Goal: Information Seeking & Learning: Check status

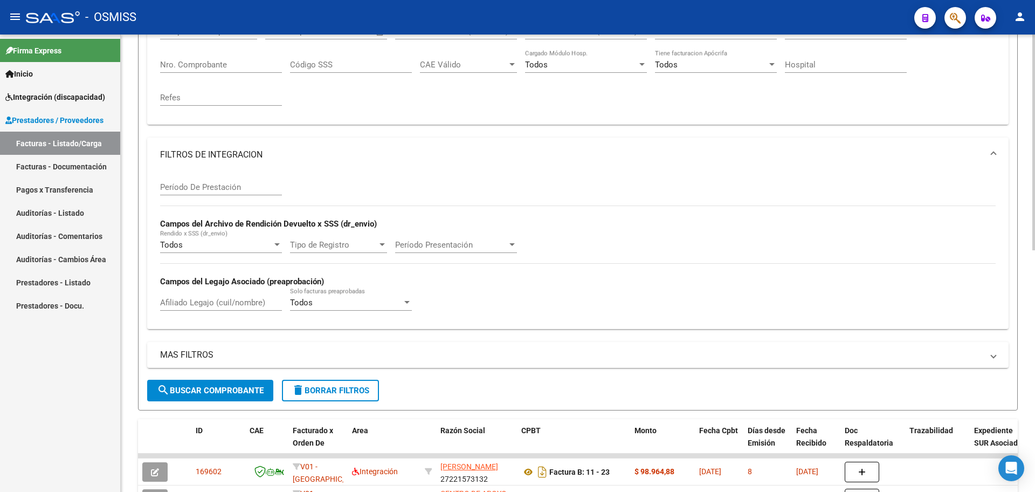
scroll to position [202, 0]
click at [300, 386] on mat-icon "delete" at bounding box center [298, 389] width 13 height 13
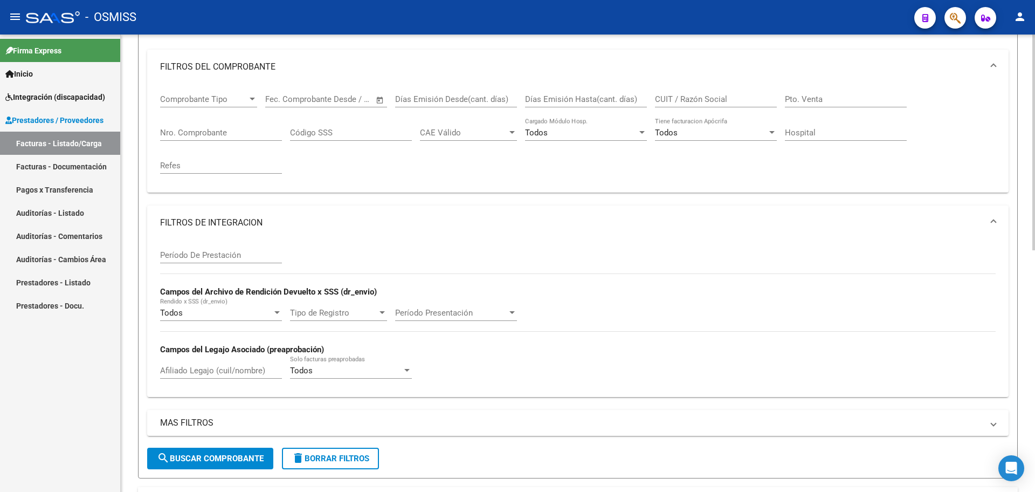
scroll to position [0, 0]
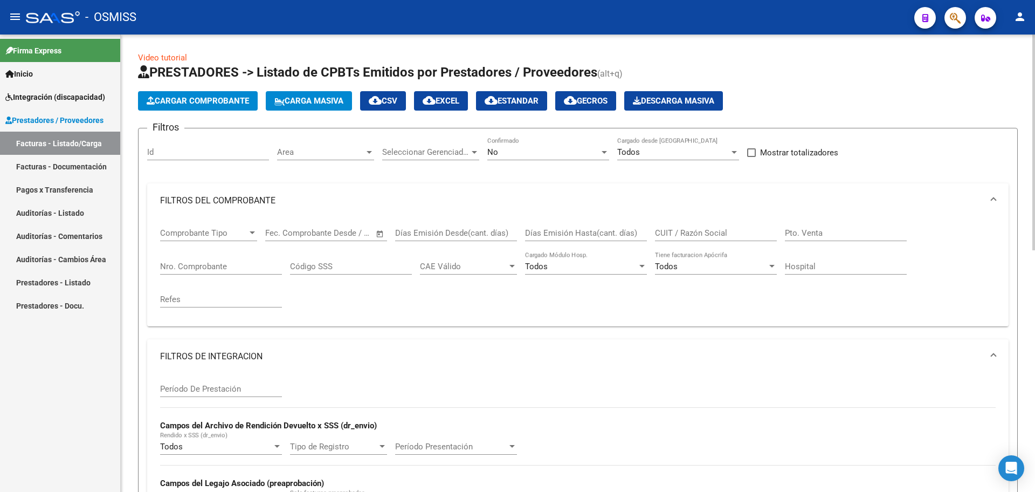
click at [594, 150] on div "No" at bounding box center [543, 152] width 112 height 10
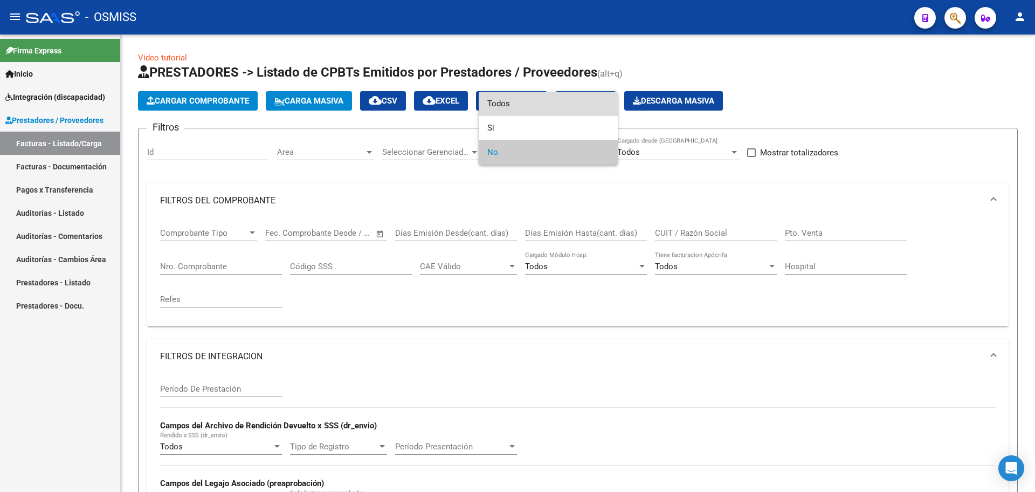
click at [493, 106] on span "Todos" at bounding box center [548, 104] width 122 height 24
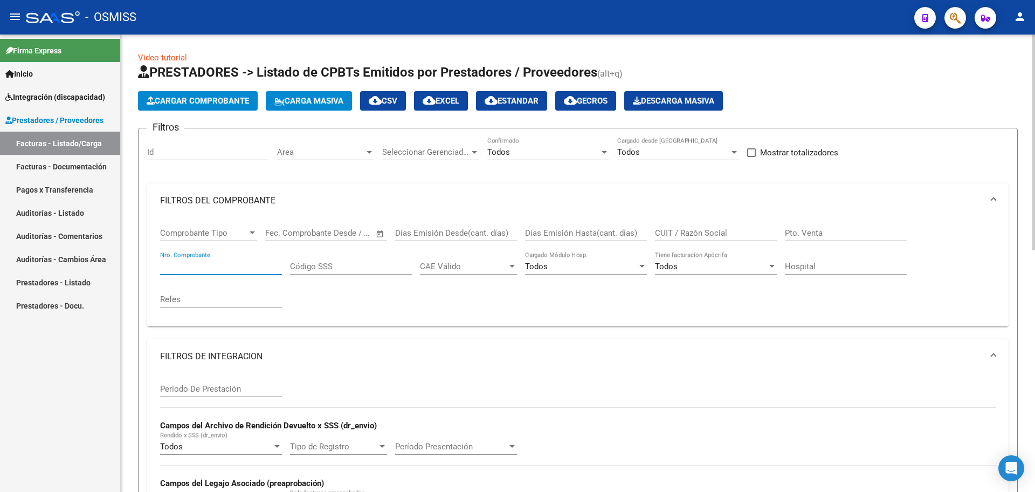
click at [226, 265] on input "Nro. Comprobante" at bounding box center [221, 266] width 122 height 10
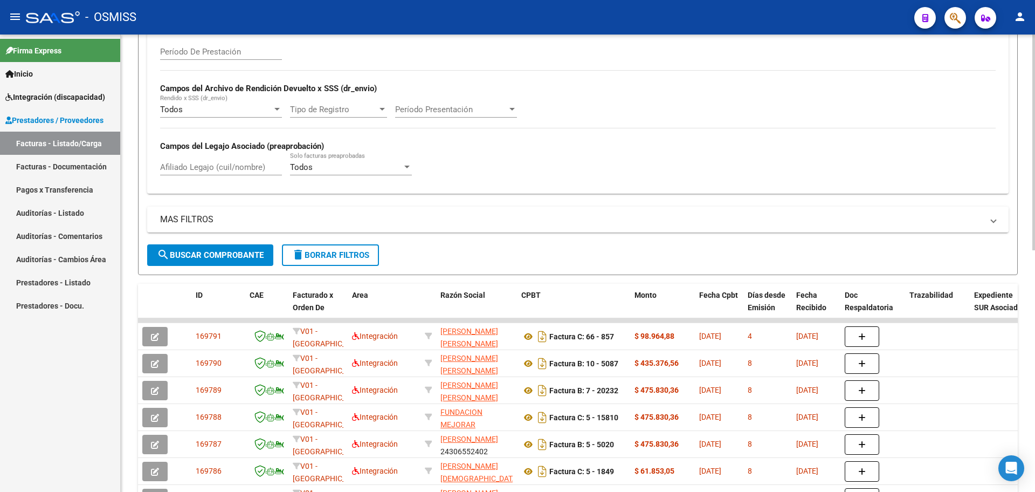
type input "8435"
click at [208, 251] on span "search Buscar Comprobante" at bounding box center [210, 255] width 107 height 10
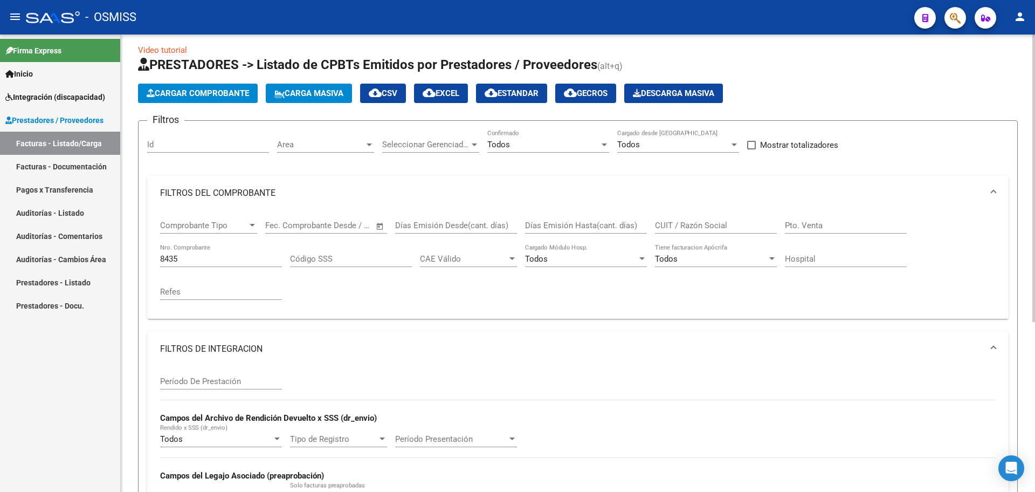
scroll to position [0, 0]
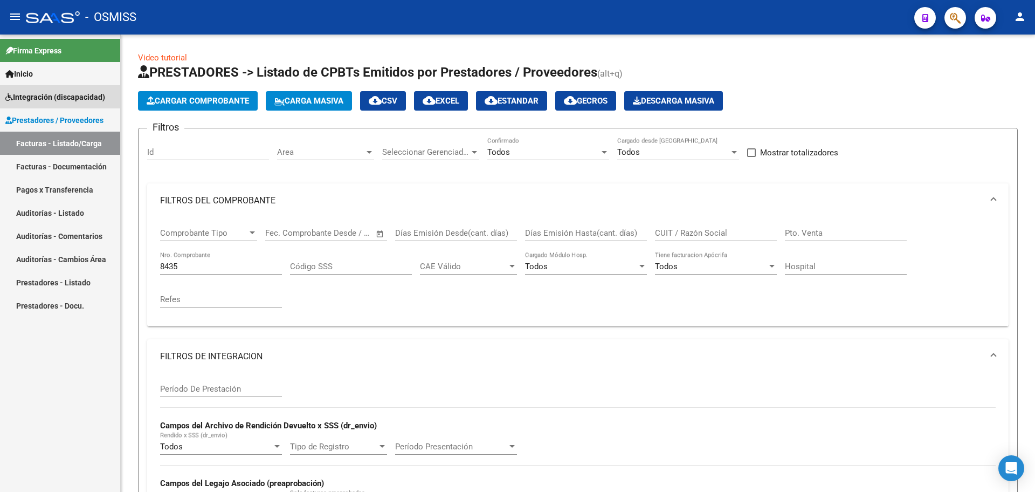
click at [37, 98] on span "Integración (discapacidad)" at bounding box center [55, 97] width 100 height 12
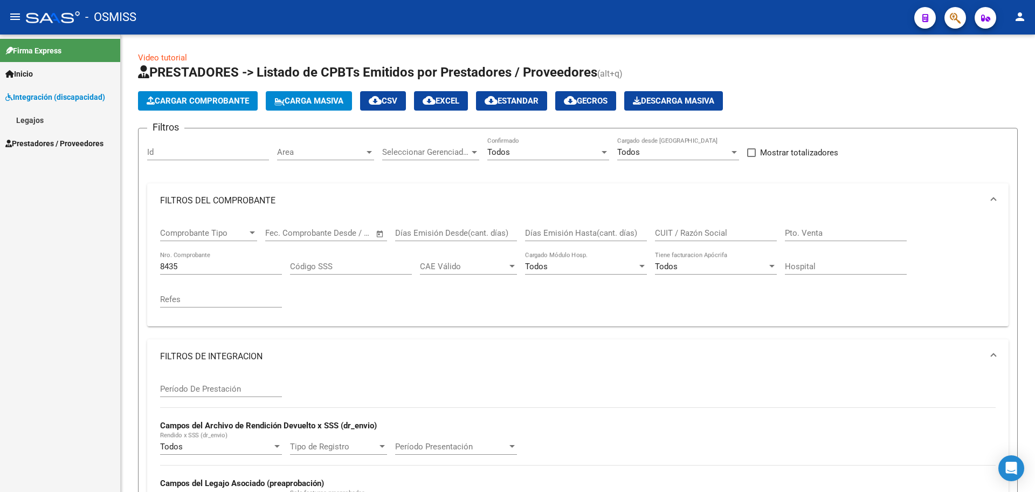
click at [36, 115] on link "Legajos" at bounding box center [60, 119] width 120 height 23
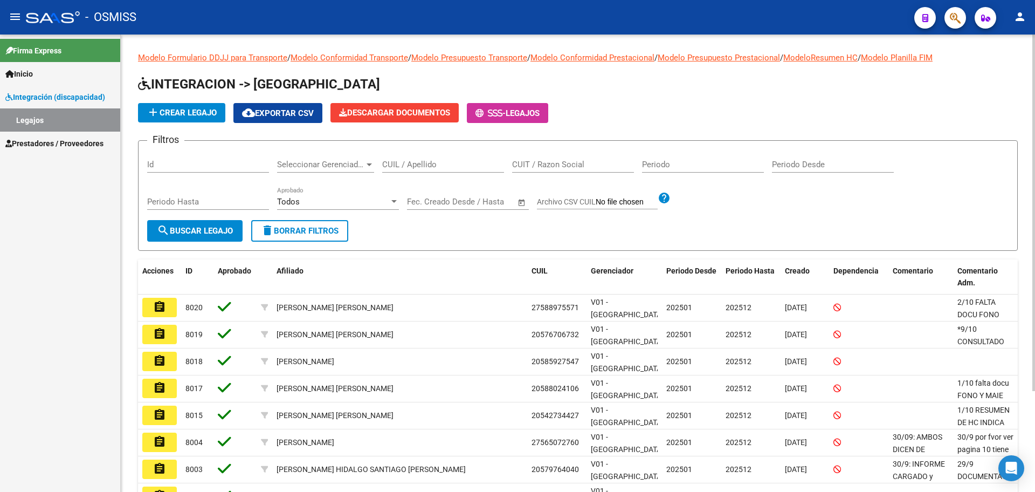
click at [407, 167] on input "CUIL / Apellido" at bounding box center [443, 165] width 122 height 10
type input "[PERSON_NAME]"
click at [194, 248] on form "Filtros Id Seleccionar Gerenciador Seleccionar [PERSON_NAME] CUIL / Apellido CU…" at bounding box center [578, 195] width 880 height 111
click at [197, 236] on button "search Buscar Legajo" at bounding box center [194, 231] width 95 height 22
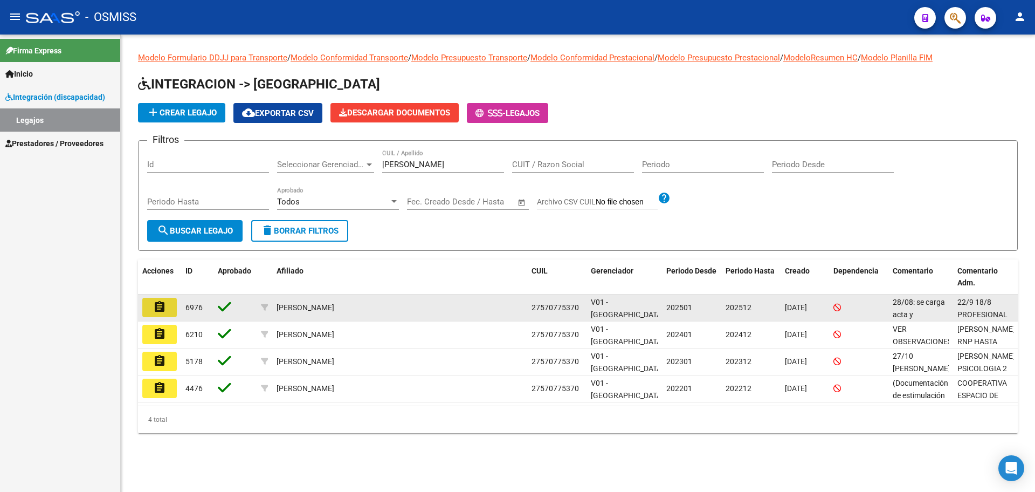
click at [162, 309] on mat-icon "assignment" at bounding box center [159, 306] width 13 height 13
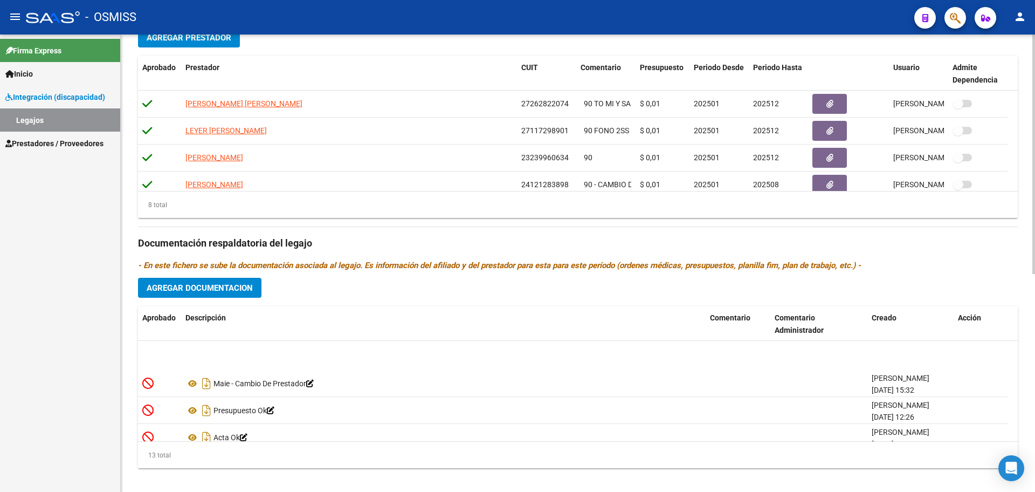
scroll to position [186, 0]
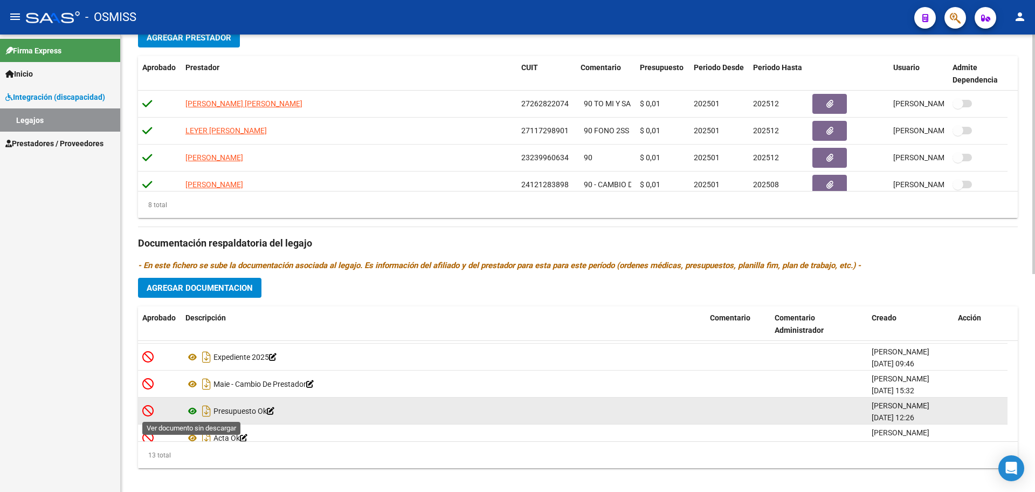
click at [190, 409] on icon at bounding box center [192, 410] width 14 height 13
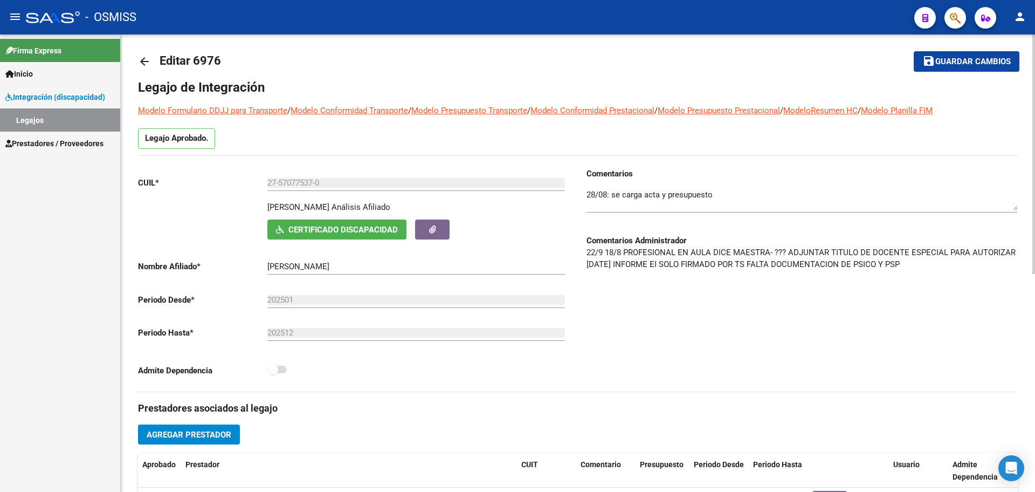
scroll to position [0, 0]
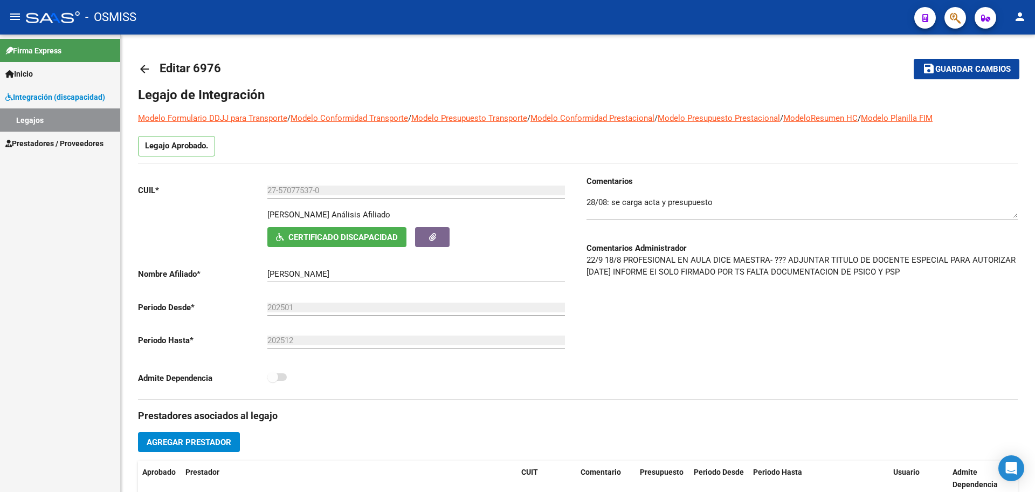
click at [25, 145] on span "Prestadores / Proveedores" at bounding box center [54, 143] width 98 height 12
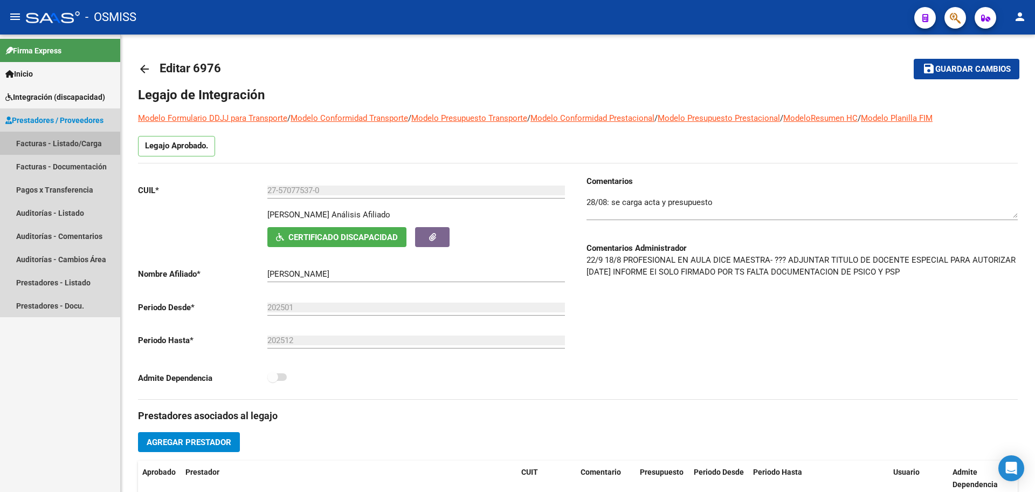
click at [35, 146] on link "Facturas - Listado/Carga" at bounding box center [60, 143] width 120 height 23
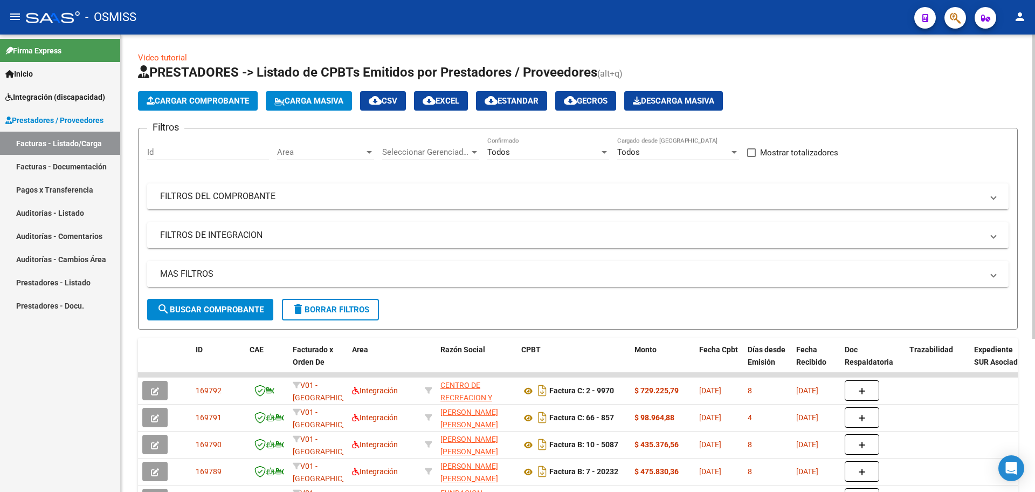
click at [173, 281] on mat-expansion-panel-header "MAS FILTROS" at bounding box center [577, 274] width 861 height 26
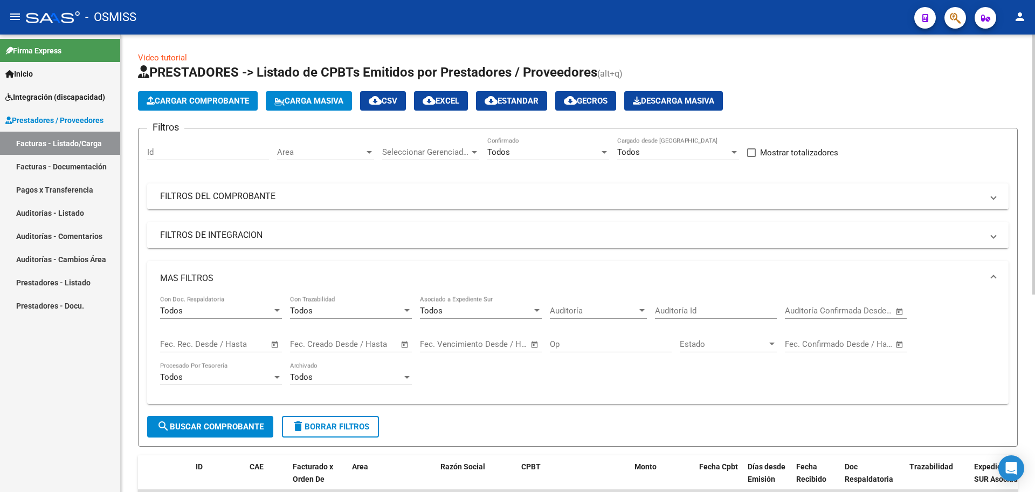
click at [177, 232] on mat-panel-title "FILTROS DE INTEGRACION" at bounding box center [571, 235] width 823 height 12
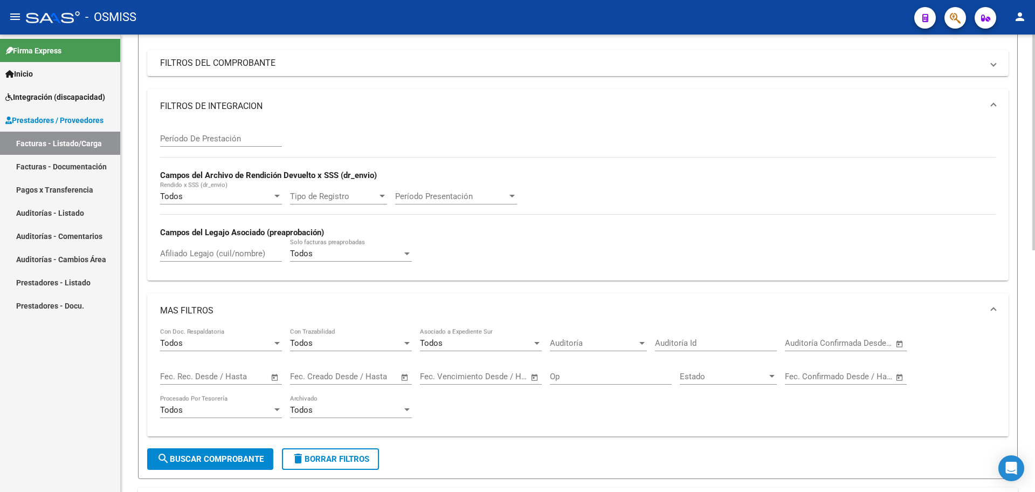
scroll to position [135, 0]
click at [191, 251] on input "Afiliado Legajo (cuil/nombre)" at bounding box center [221, 252] width 122 height 10
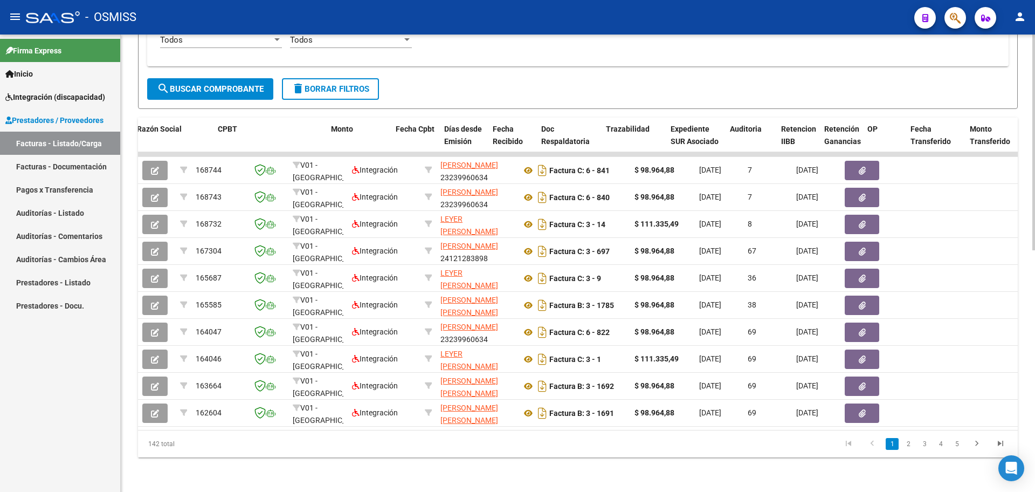
scroll to position [0, 604]
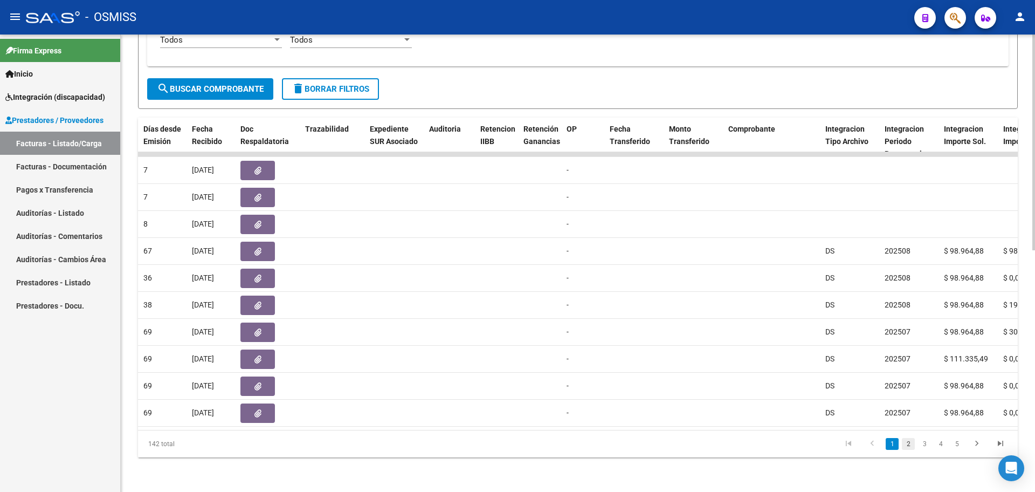
type input "[PERSON_NAME]"
click at [903, 445] on link "2" at bounding box center [908, 444] width 13 height 12
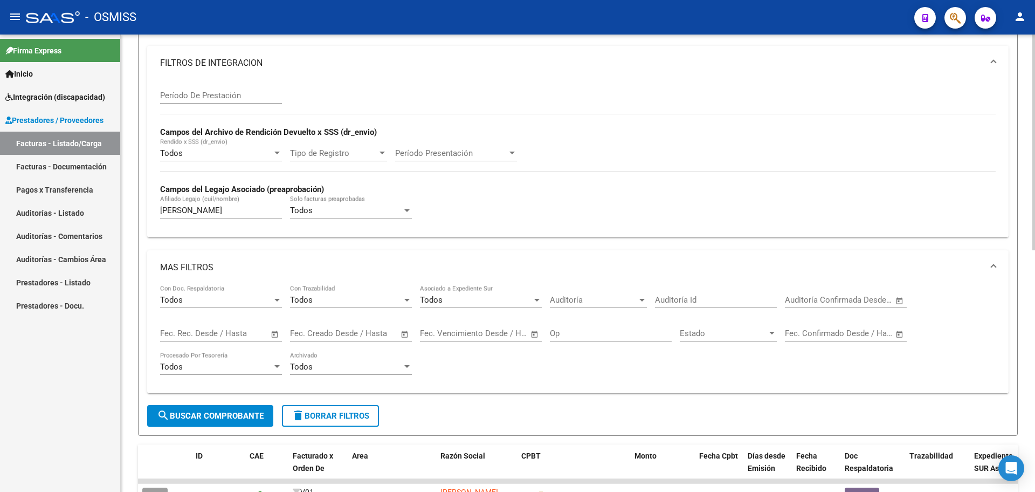
scroll to position [0, 0]
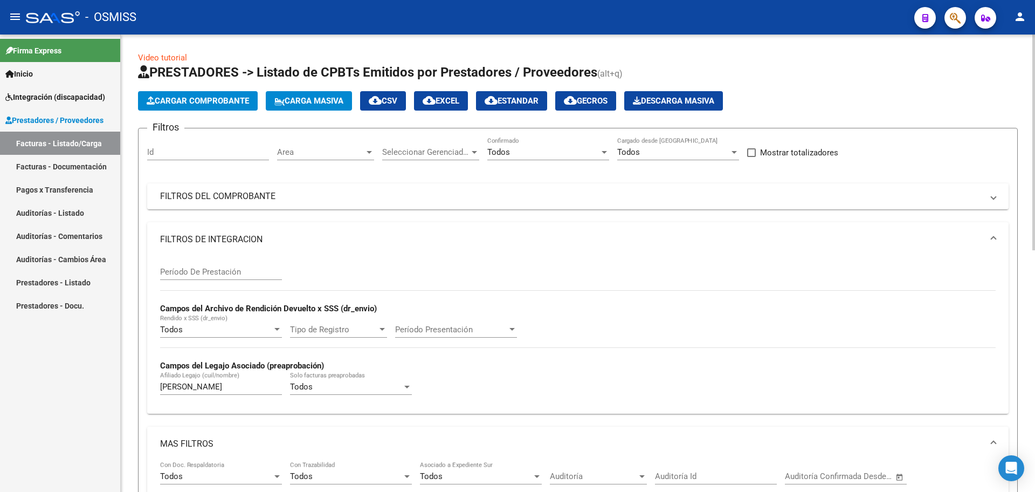
click at [518, 156] on div "Todos" at bounding box center [543, 152] width 112 height 10
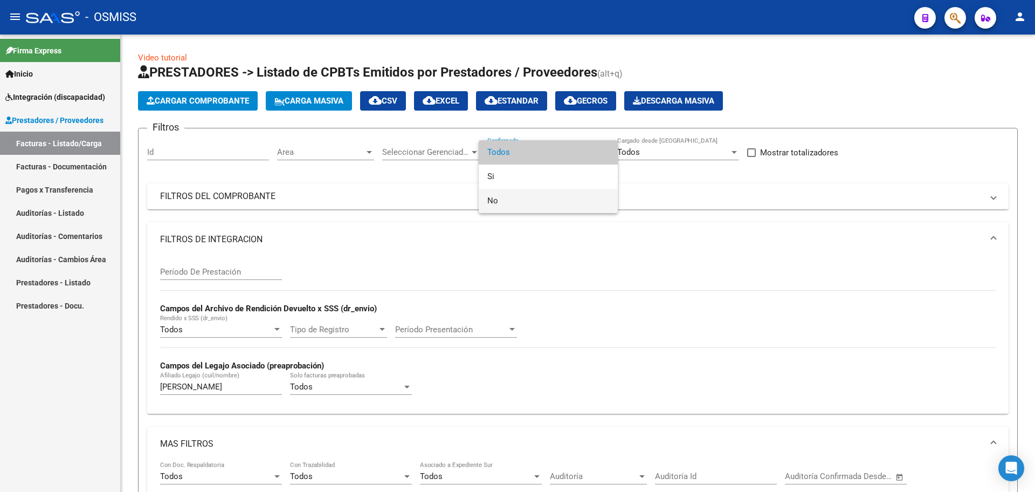
click at [516, 198] on span "No" at bounding box center [548, 201] width 122 height 24
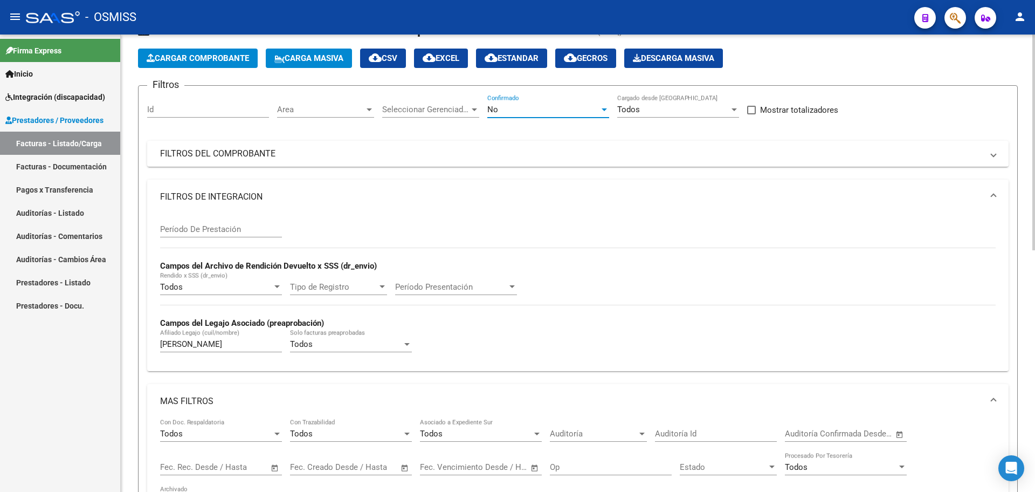
scroll to position [135, 0]
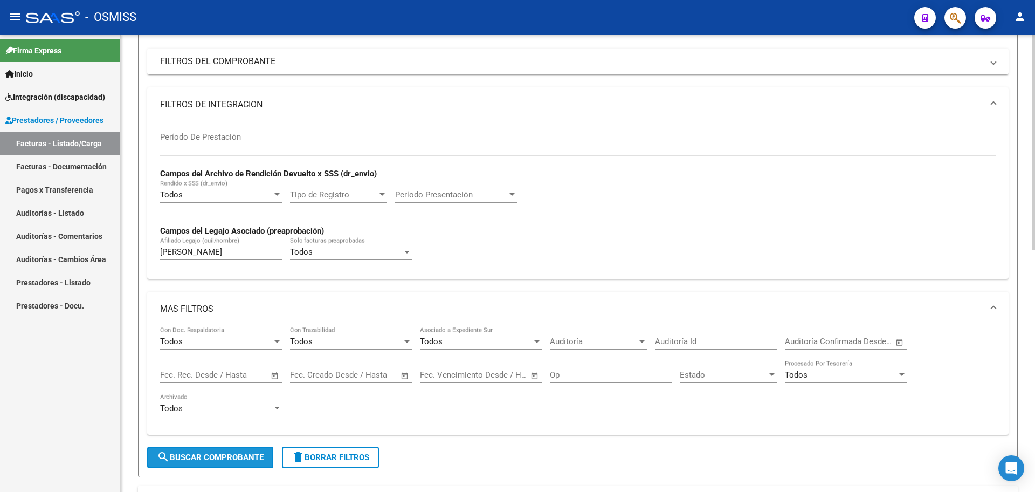
click at [203, 454] on span "search Buscar Comprobante" at bounding box center [210, 457] width 107 height 10
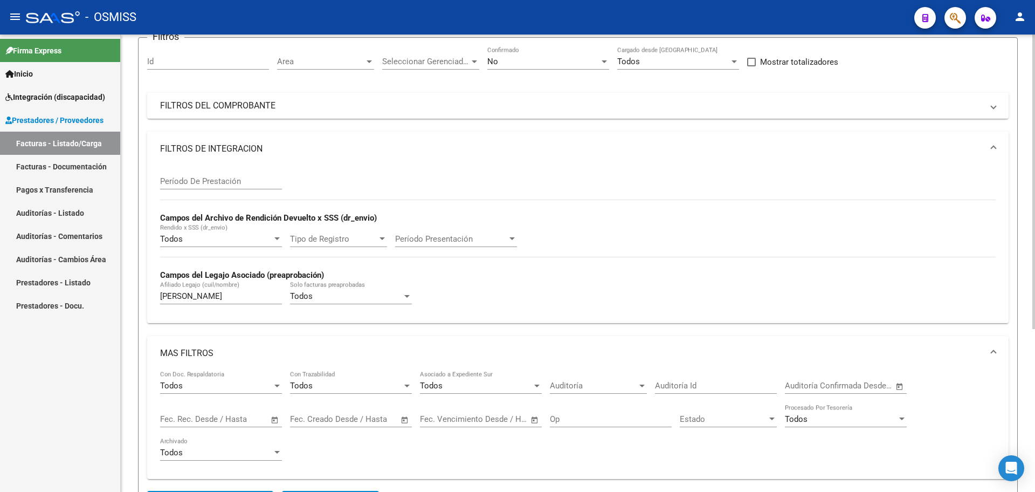
scroll to position [252, 0]
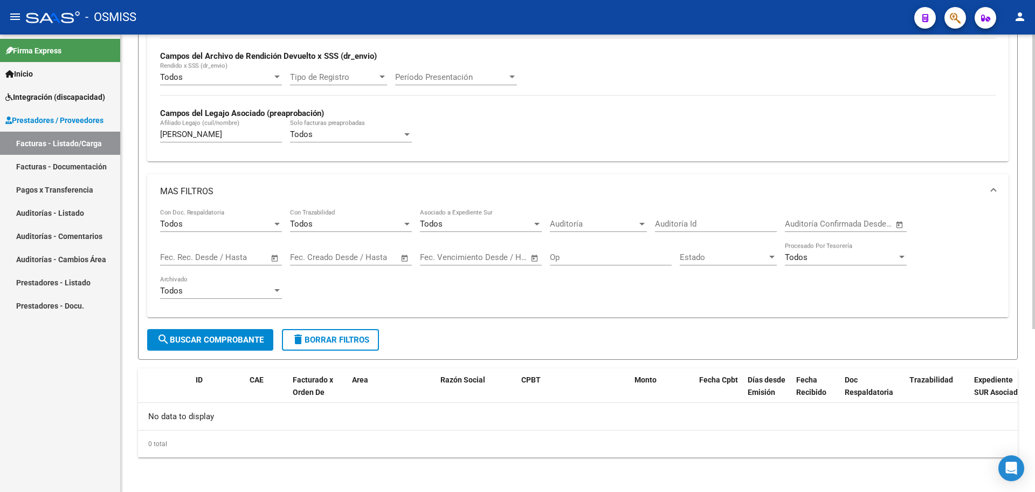
click at [339, 342] on span "delete Borrar Filtros" at bounding box center [331, 340] width 78 height 10
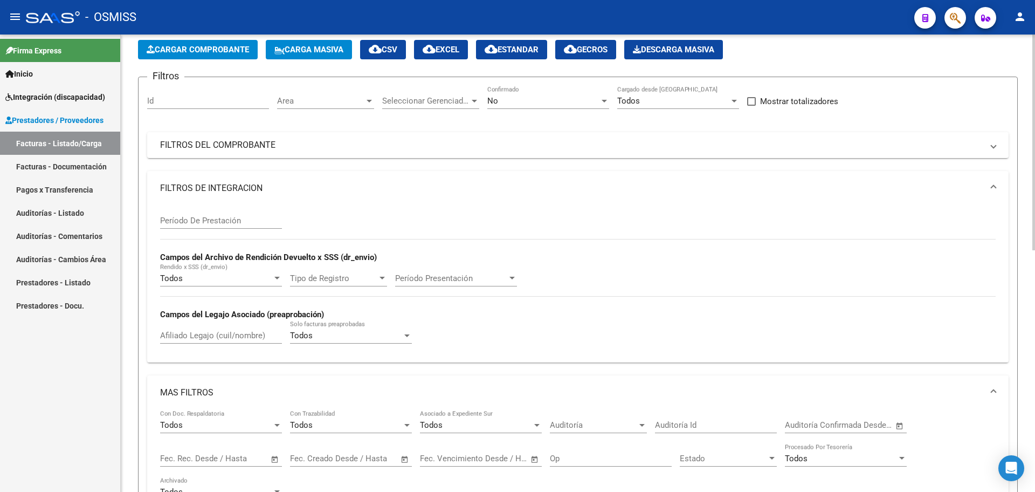
scroll to position [50, 0]
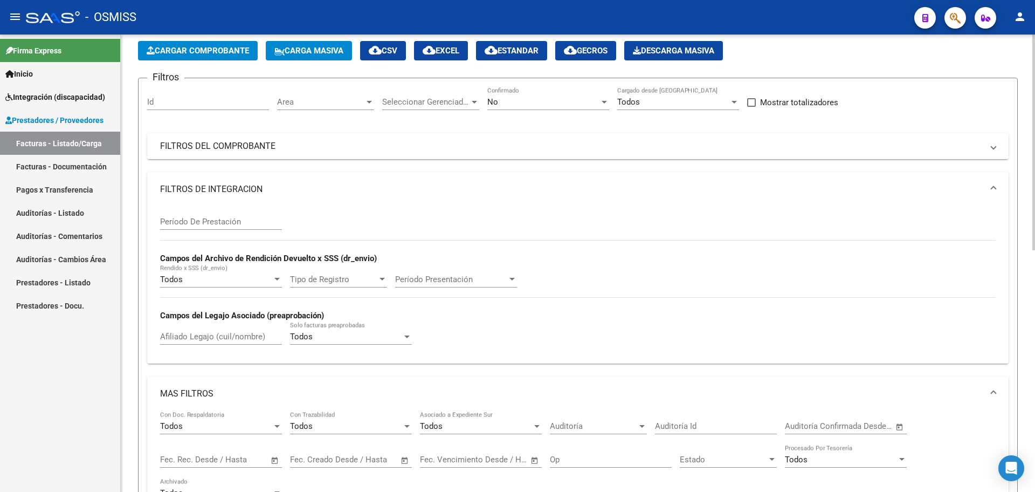
click at [279, 142] on mat-panel-title "FILTROS DEL COMPROBANTE" at bounding box center [571, 146] width 823 height 12
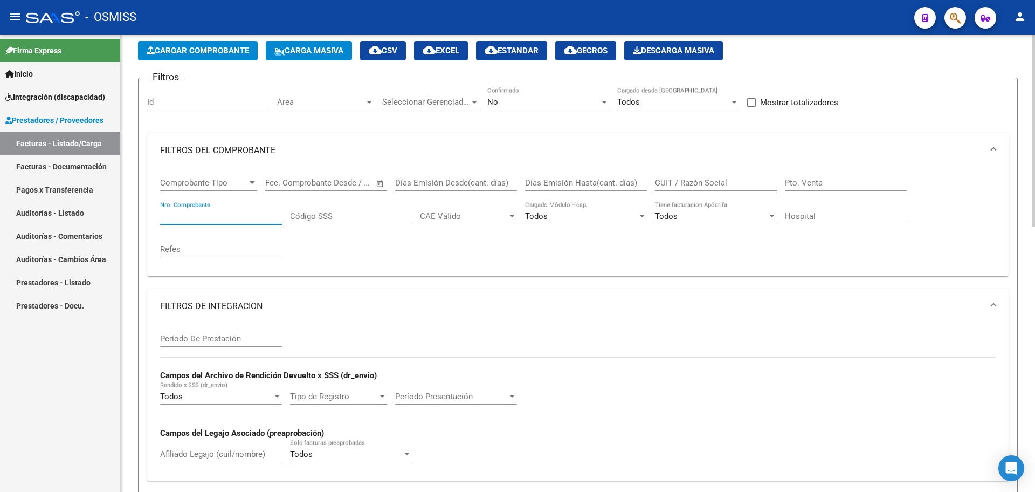
click at [184, 212] on input "Nro. Comprobante" at bounding box center [221, 216] width 122 height 10
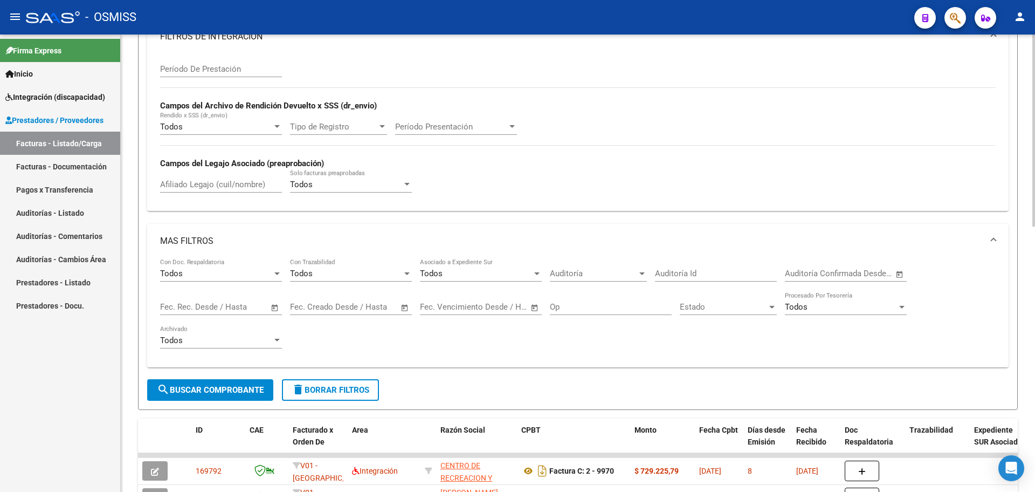
type input "8435"
click at [243, 391] on span "search Buscar Comprobante" at bounding box center [210, 390] width 107 height 10
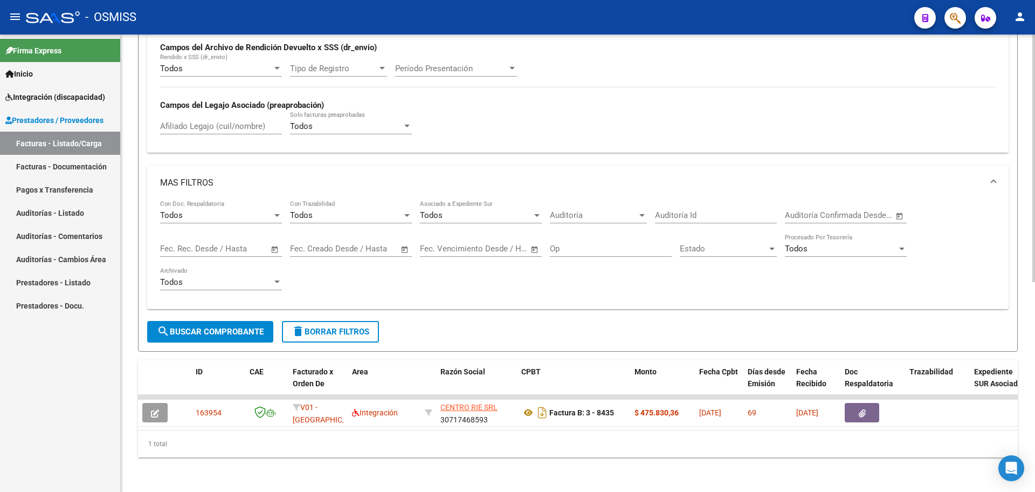
scroll to position [388, 0]
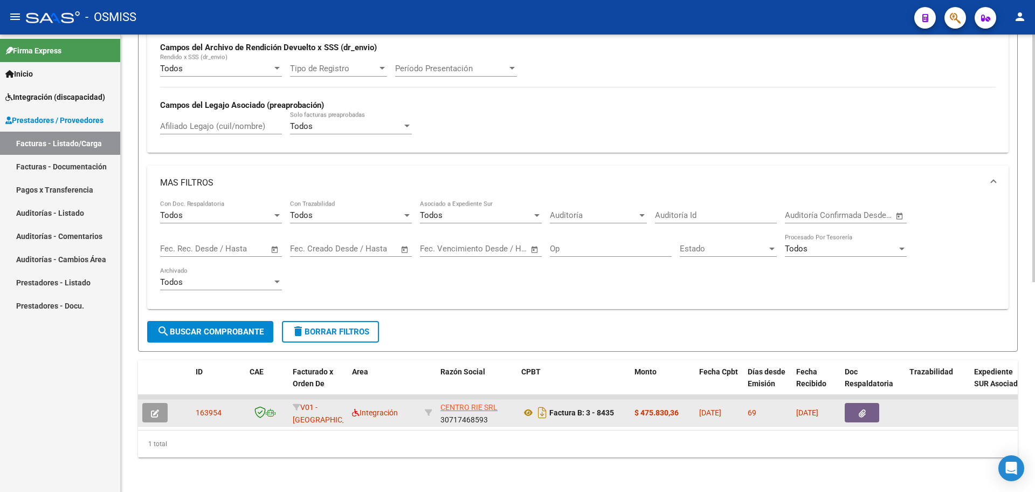
click at [152, 409] on icon "button" at bounding box center [155, 413] width 8 height 8
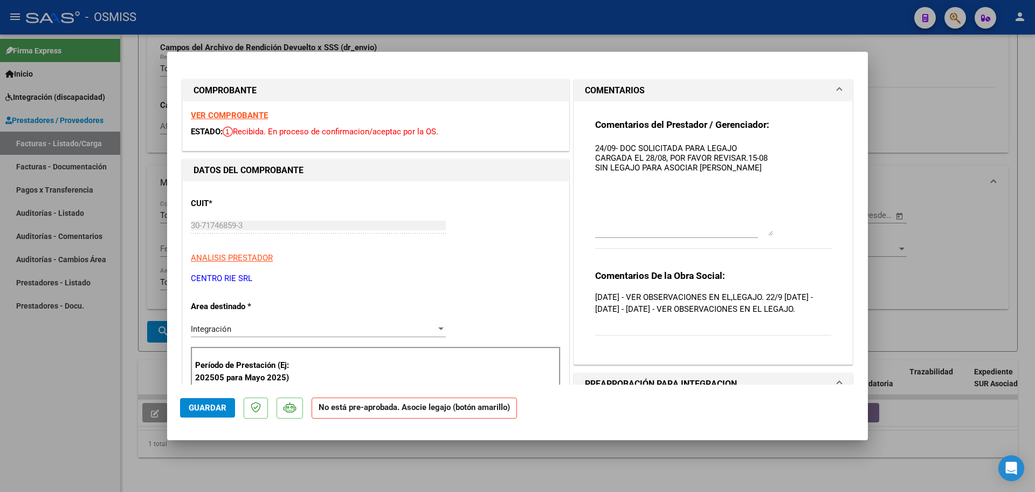
drag, startPoint x: 762, startPoint y: 159, endPoint x: 764, endPoint y: 231, distance: 72.3
click at [764, 231] on textarea "24/09- DOC SOLICITADA PARA LEGAJO CARGADA EL 28/08, POR FAVOR REVISAR.15-08 SIN…" at bounding box center [684, 188] width 178 height 93
click at [587, 149] on div "Comentarios del Prestador / Gerenciador: 24/09- DOC SOLICITADA PARA LEGAJO CARG…" at bounding box center [713, 228] width 252 height 254
click at [595, 147] on textarea "24/09- DOC SOLICITADA PARA LEGAJO CARGADA EL 28/08, POR FAVOR REVISAR.15-08 SIN…" at bounding box center [684, 189] width 178 height 94
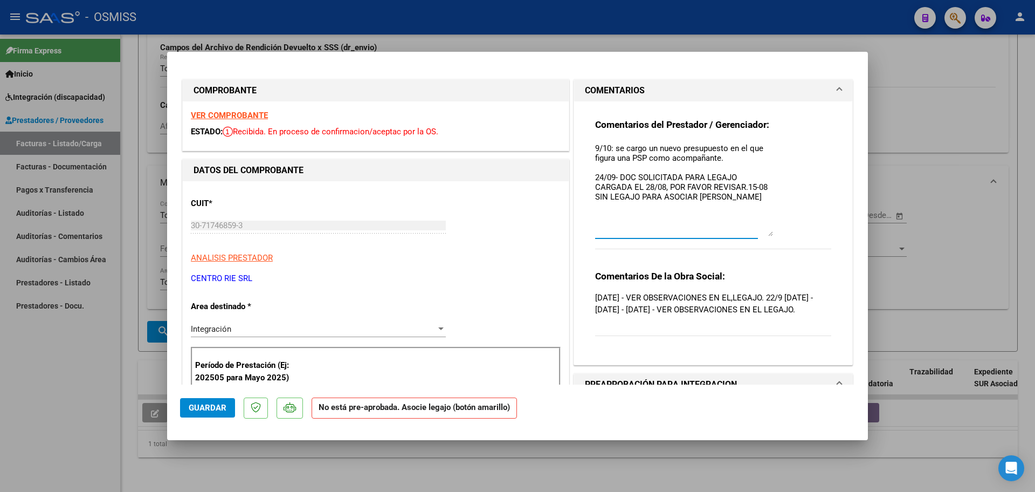
click at [642, 149] on textarea "9/10: se cargo un nuevo presupuesto en el que figura una PSP como acompañante. …" at bounding box center [684, 189] width 178 height 94
click at [760, 157] on textarea "9/10: se cargo en agosto un nuevo presupuesto en el que figura una PSP como aco…" at bounding box center [684, 189] width 178 height 94
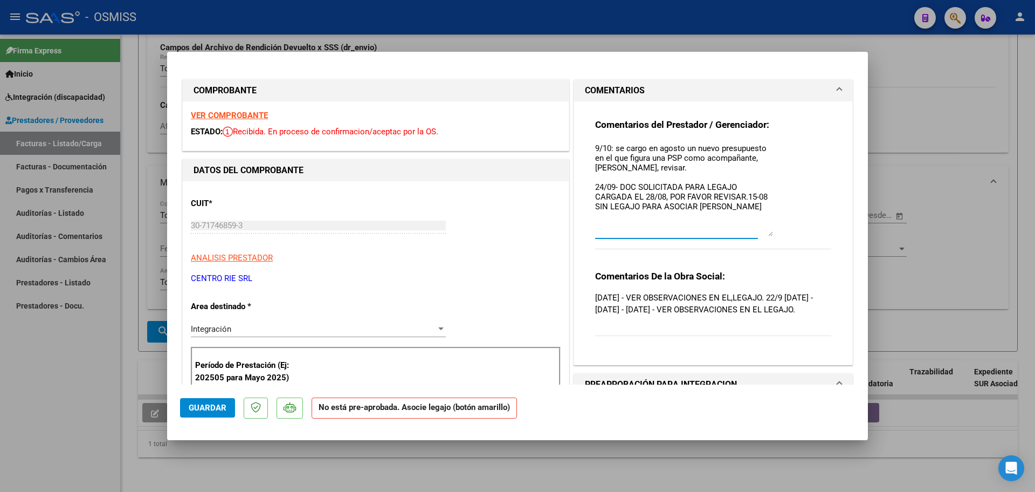
click at [602, 168] on textarea "9/10: se cargo en agosto un nuevo presupuesto en el que figura una PSP como aco…" at bounding box center [684, 189] width 178 height 94
click at [595, 164] on textarea "9/10: se cargo en agosto un nuevo presupuesto en el que figura una PSP como aco…" at bounding box center [684, 189] width 178 height 94
type textarea "9/10: se cargo en agosto un nuevo presupuesto en el que figura una PSP como aco…"
click at [214, 407] on span "Guardar" at bounding box center [208, 408] width 38 height 10
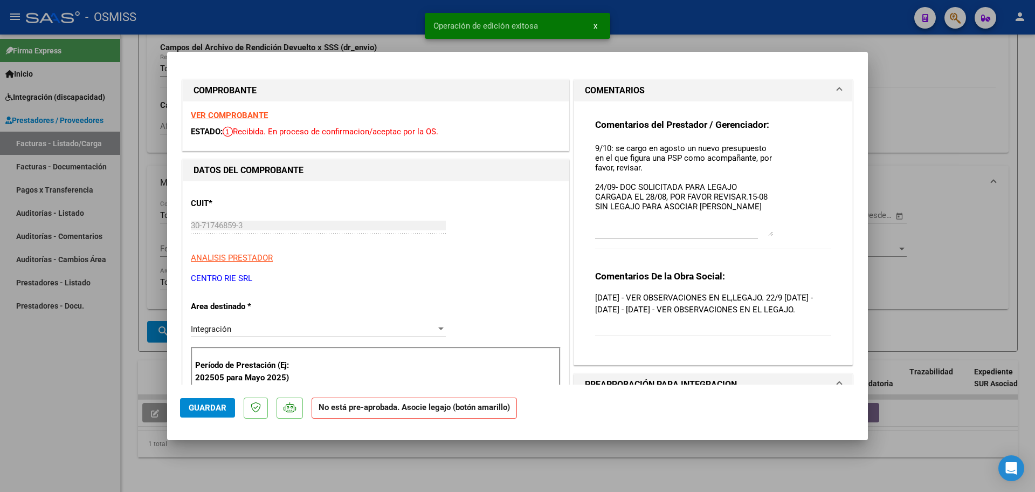
type input "$ 0,00"
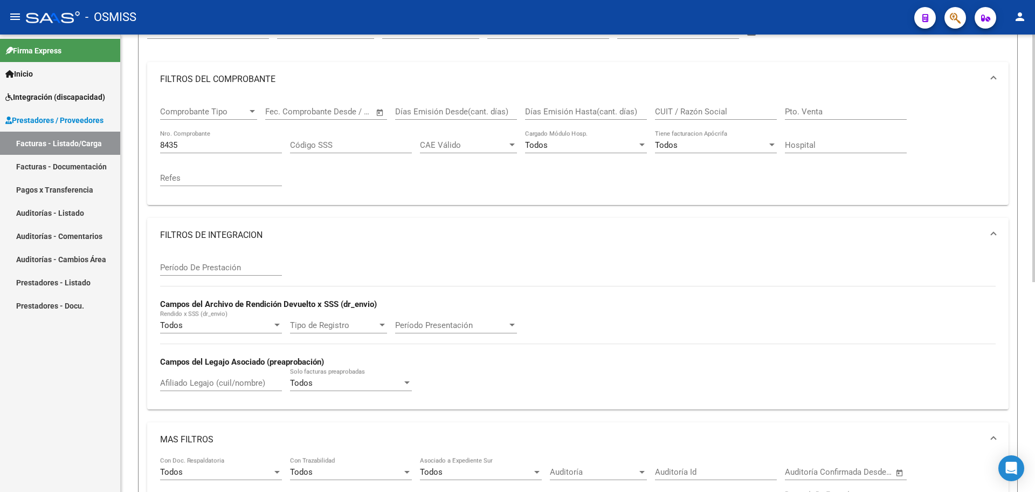
scroll to position [119, 0]
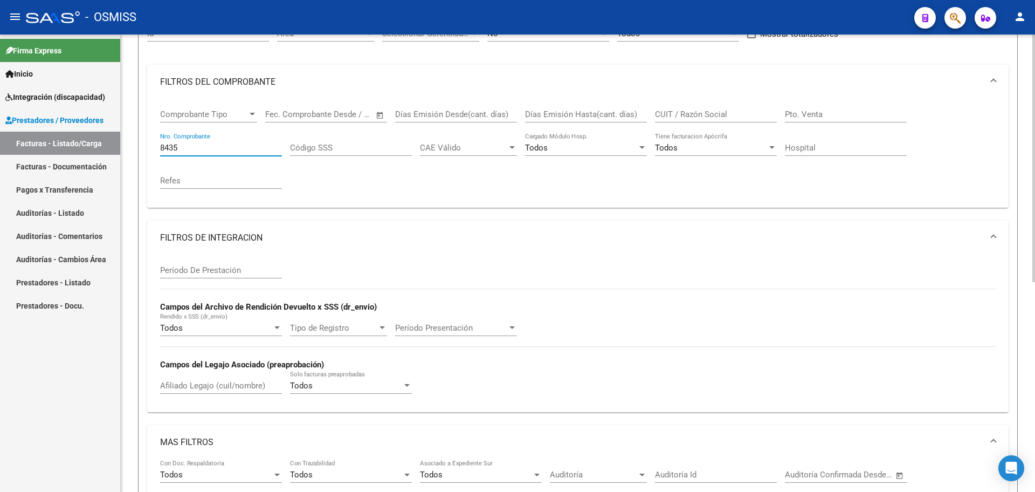
drag, startPoint x: 190, startPoint y: 149, endPoint x: 158, endPoint y: 147, distance: 32.4
click at [158, 147] on div "Comprobante Tipo Comprobante Tipo Fecha inicio – Fecha fin Fec. Comprobante Des…" at bounding box center [577, 153] width 861 height 108
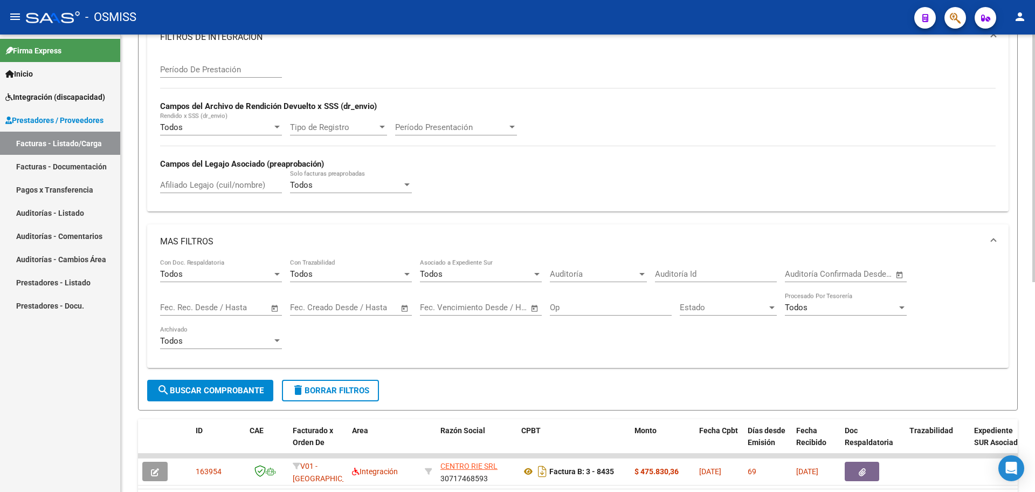
scroll to position [321, 0]
type input "1848"
click at [199, 387] on span "search Buscar Comprobante" at bounding box center [210, 389] width 107 height 10
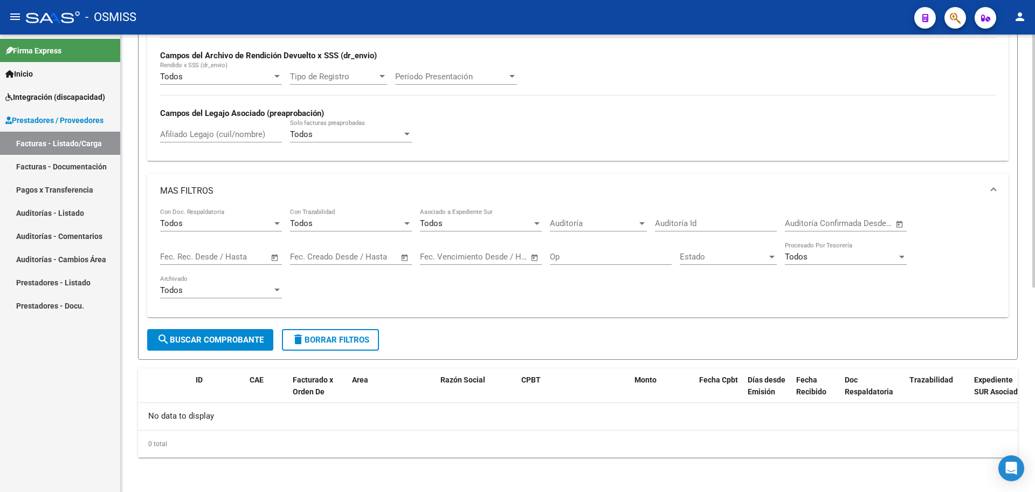
click at [341, 342] on span "delete Borrar Filtros" at bounding box center [331, 340] width 78 height 10
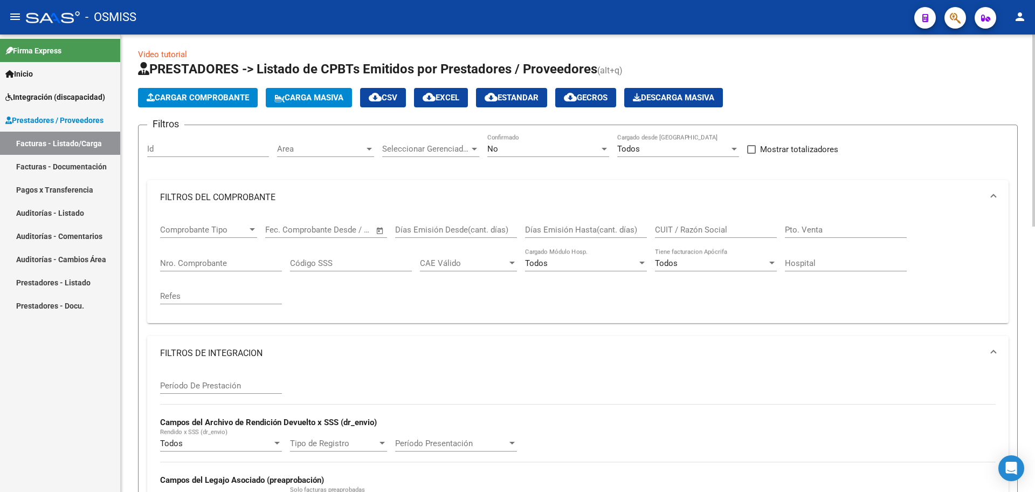
scroll to position [0, 0]
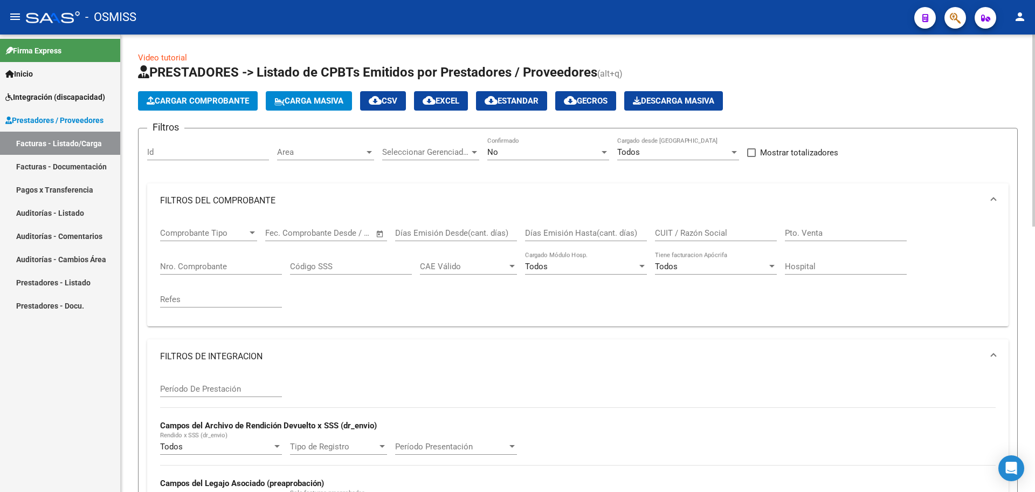
click at [264, 187] on mat-expansion-panel-header "FILTROS DEL COMPROBANTE" at bounding box center [577, 200] width 861 height 35
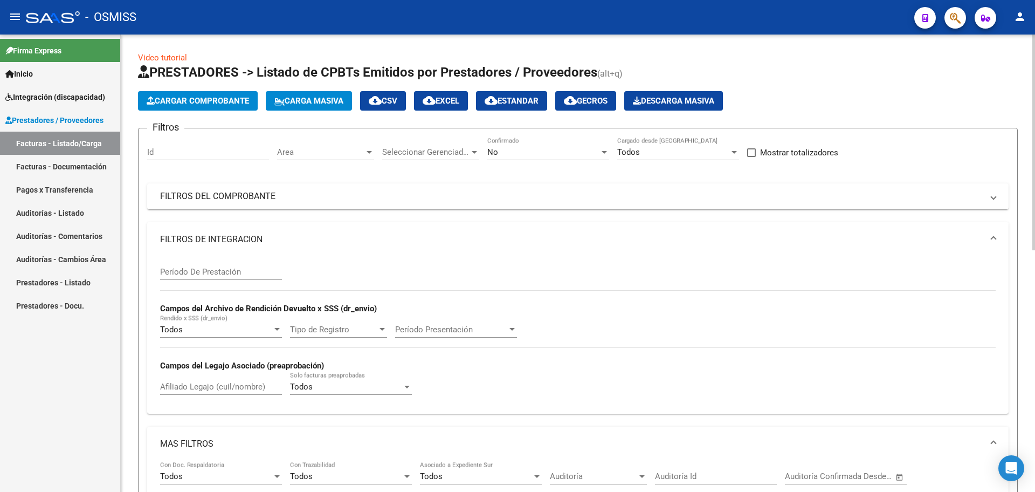
click at [215, 232] on mat-expansion-panel-header "FILTROS DE INTEGRACION" at bounding box center [577, 239] width 861 height 35
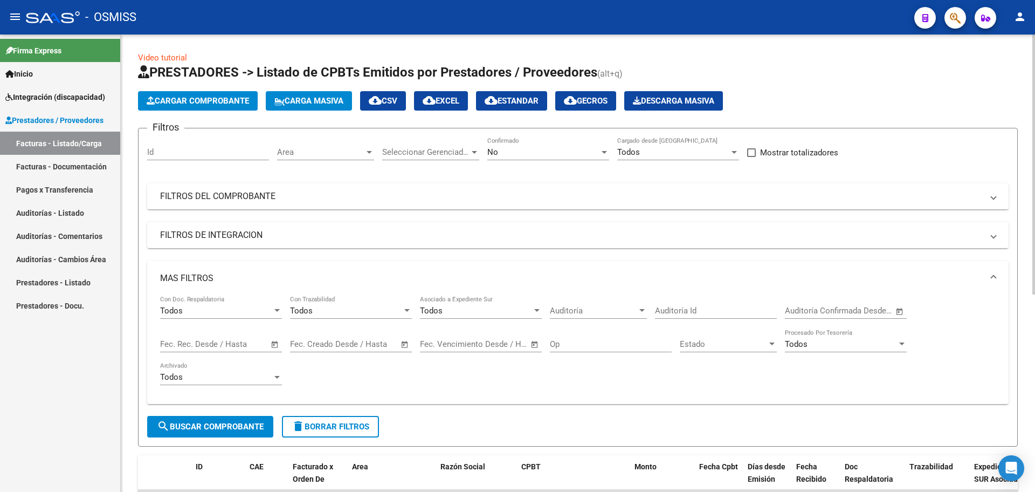
click at [201, 280] on mat-panel-title "MAS FILTROS" at bounding box center [571, 278] width 823 height 12
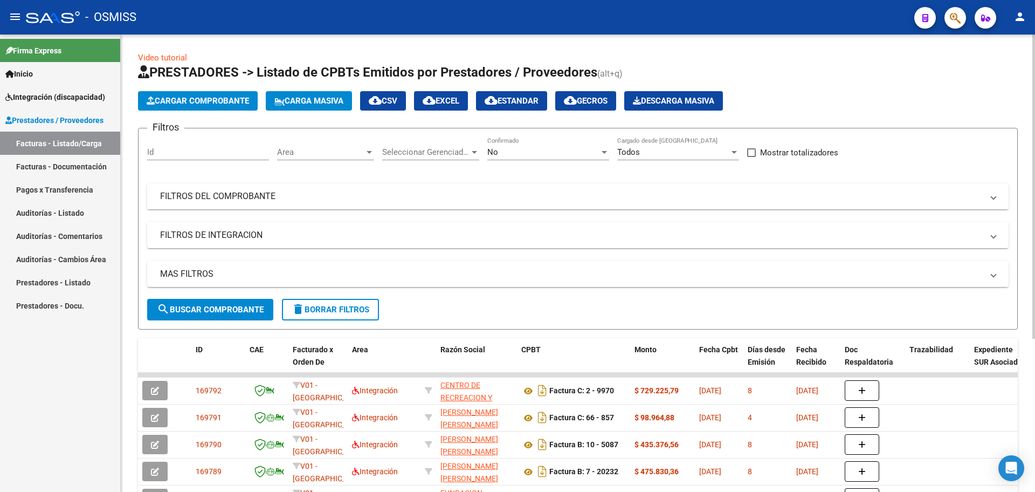
click at [226, 200] on mat-panel-title "FILTROS DEL COMPROBANTE" at bounding box center [571, 196] width 823 height 12
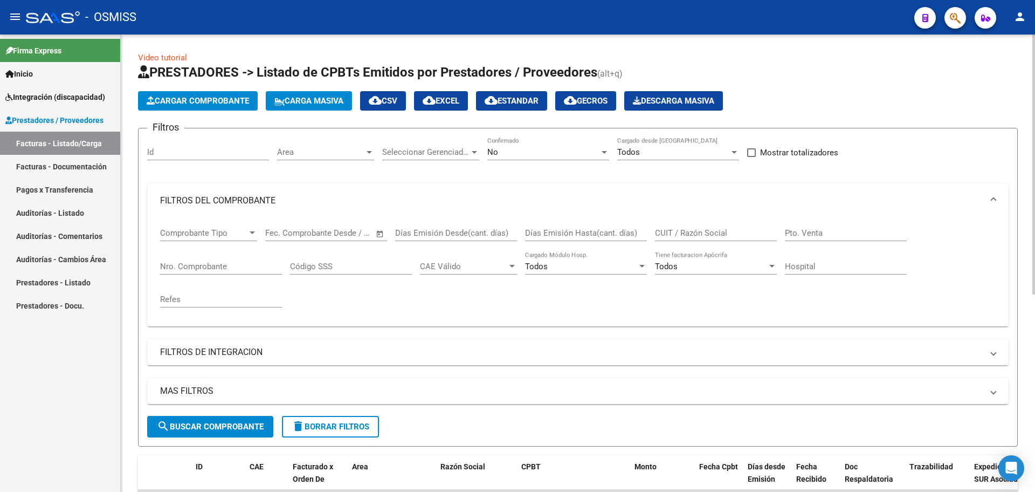
click at [528, 157] on div "No Confirmado" at bounding box center [548, 148] width 122 height 23
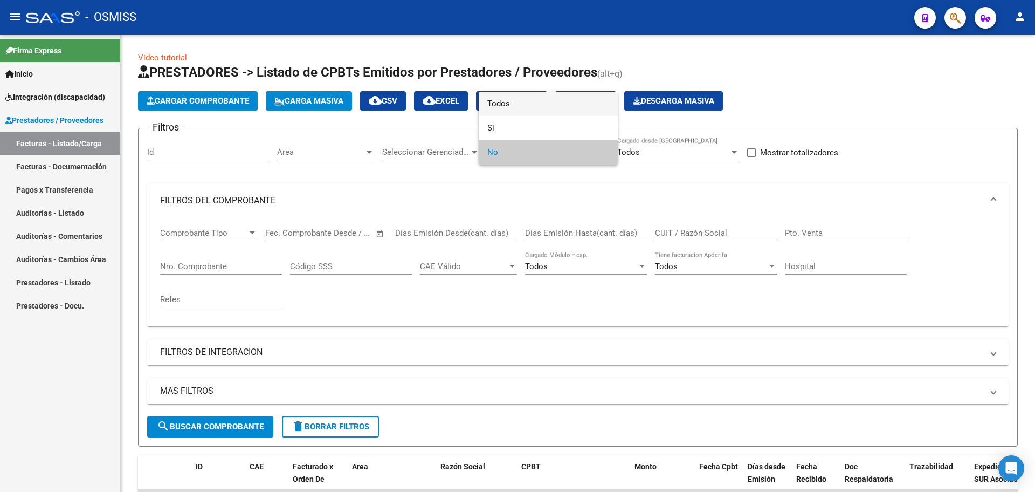
click at [510, 106] on span "Todos" at bounding box center [548, 104] width 122 height 24
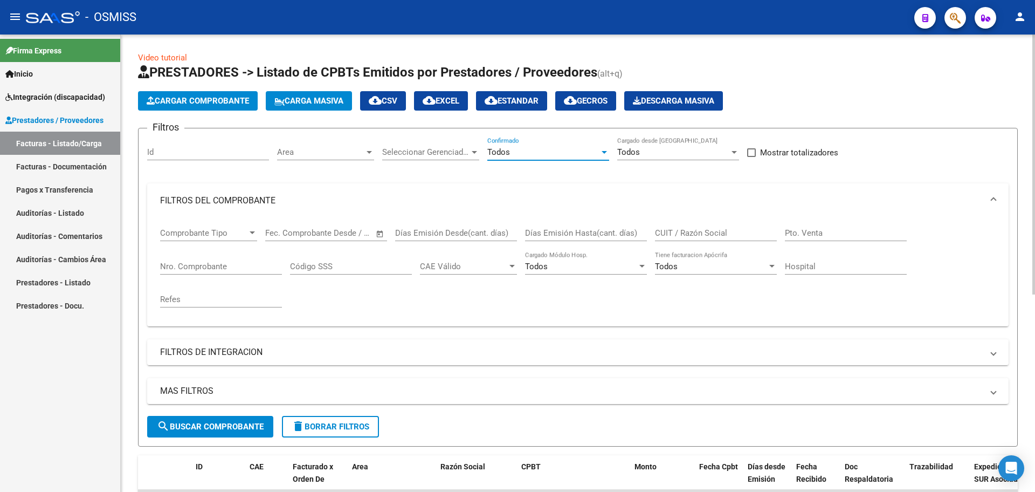
click at [186, 266] on input "Nro. Comprobante" at bounding box center [221, 266] width 122 height 10
click at [198, 228] on span "Comprobante Tipo" at bounding box center [203, 233] width 87 height 10
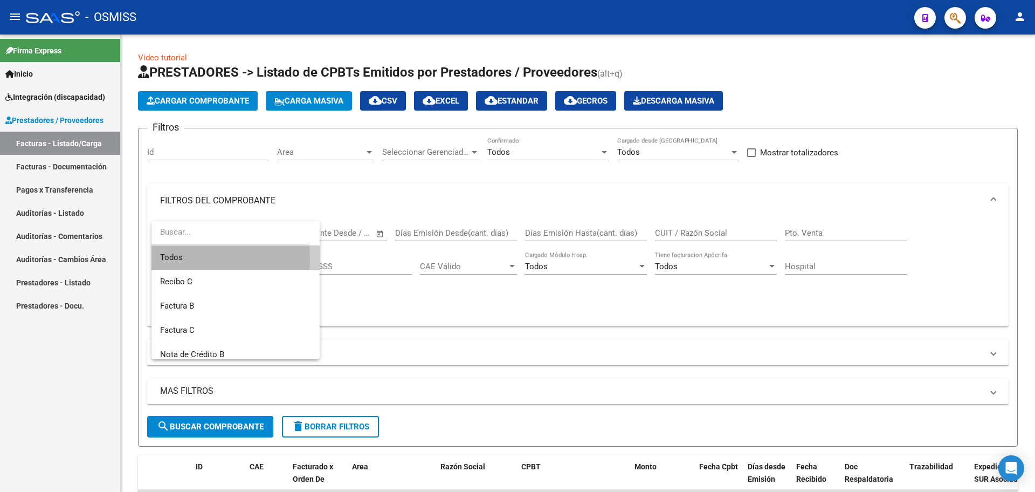
click at [189, 258] on span "Todos" at bounding box center [235, 257] width 151 height 24
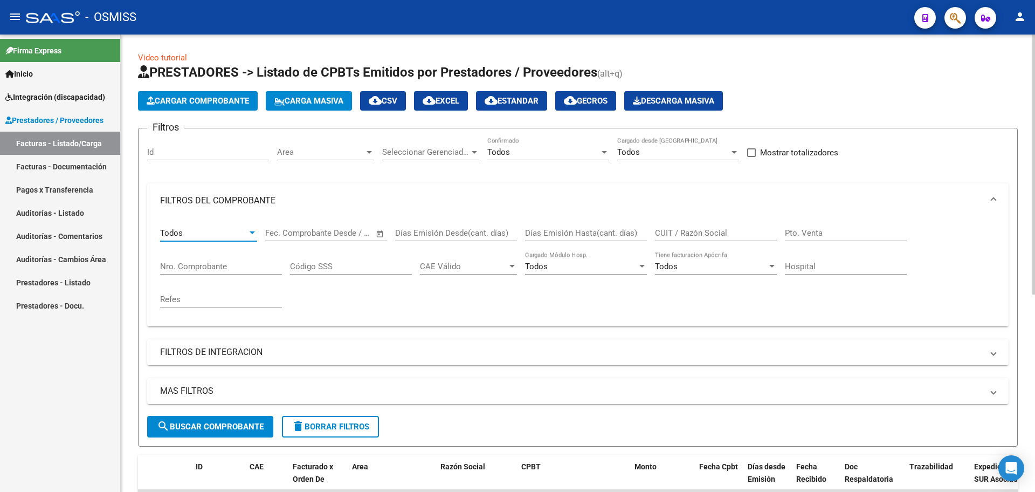
click at [184, 251] on div "Nro. Comprobante" at bounding box center [221, 262] width 122 height 23
click at [189, 264] on input "Nro. Comprobante" at bounding box center [221, 266] width 122 height 10
click at [206, 430] on span "search Buscar Comprobante" at bounding box center [210, 427] width 107 height 10
drag, startPoint x: 192, startPoint y: 268, endPoint x: 82, endPoint y: 245, distance: 111.8
click at [84, 252] on mat-sidenav-container "Firma Express Inicio Instructivos Contacto OS Integración (discapacidad) Legajo…" at bounding box center [517, 263] width 1035 height 457
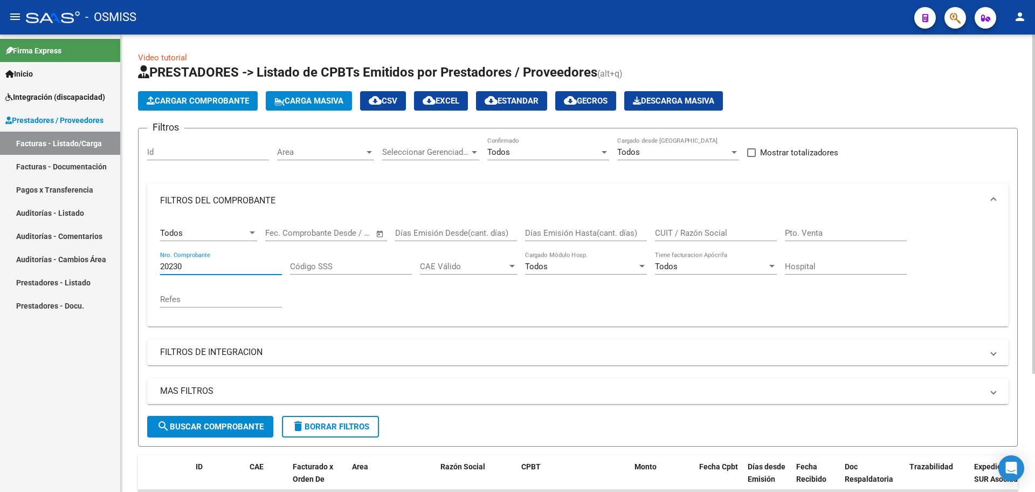
type input "20230"
click at [163, 417] on button "search Buscar Comprobante" at bounding box center [210, 427] width 126 height 22
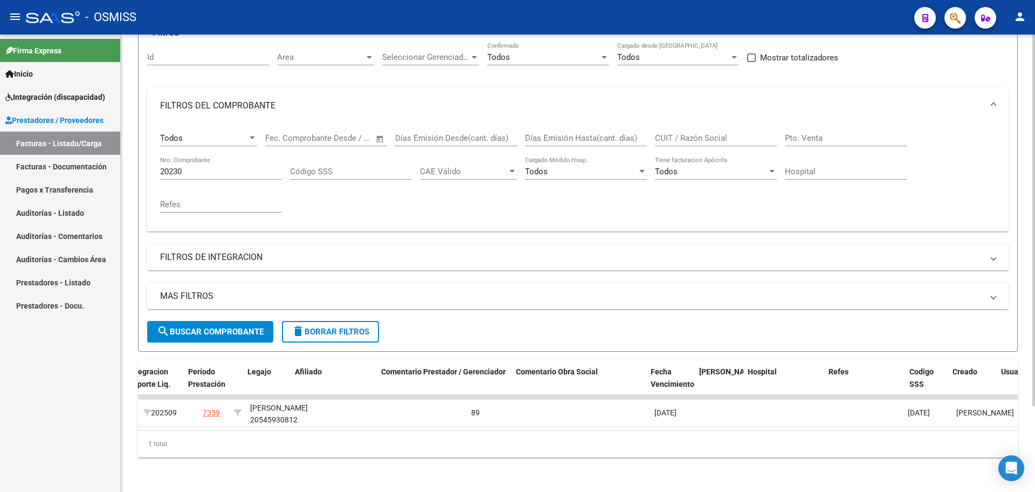
scroll to position [0, 1532]
